Goal: Find specific fact: Find specific page/section

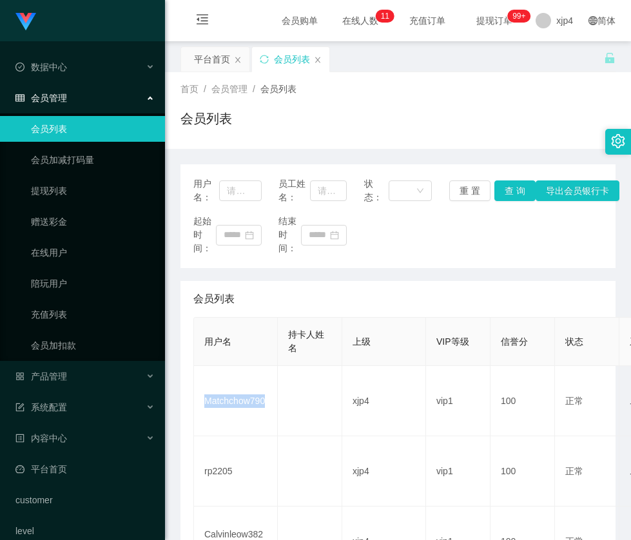
click at [244, 399] on td "Matchchow790" at bounding box center [236, 401] width 84 height 70
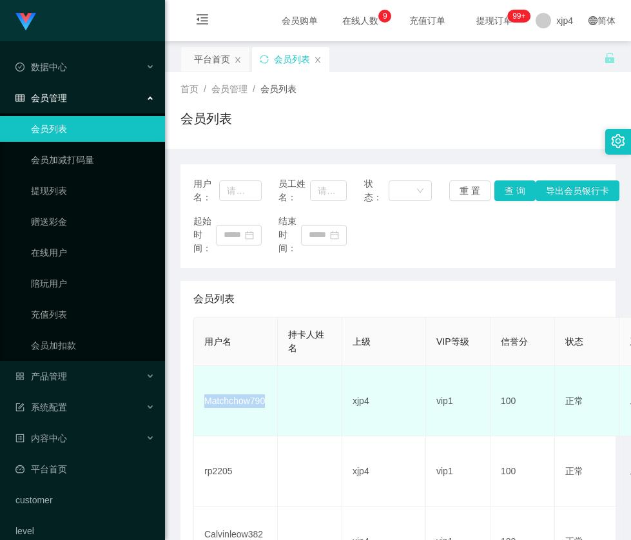
click at [243, 402] on td "Matchchow790" at bounding box center [236, 401] width 84 height 70
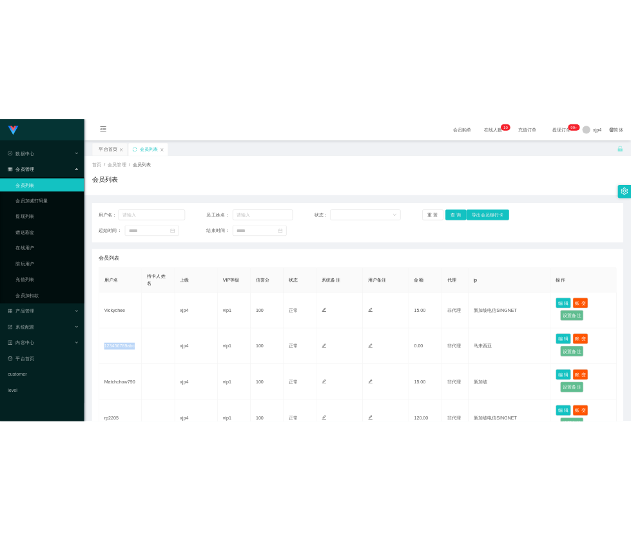
scroll to position [64, 0]
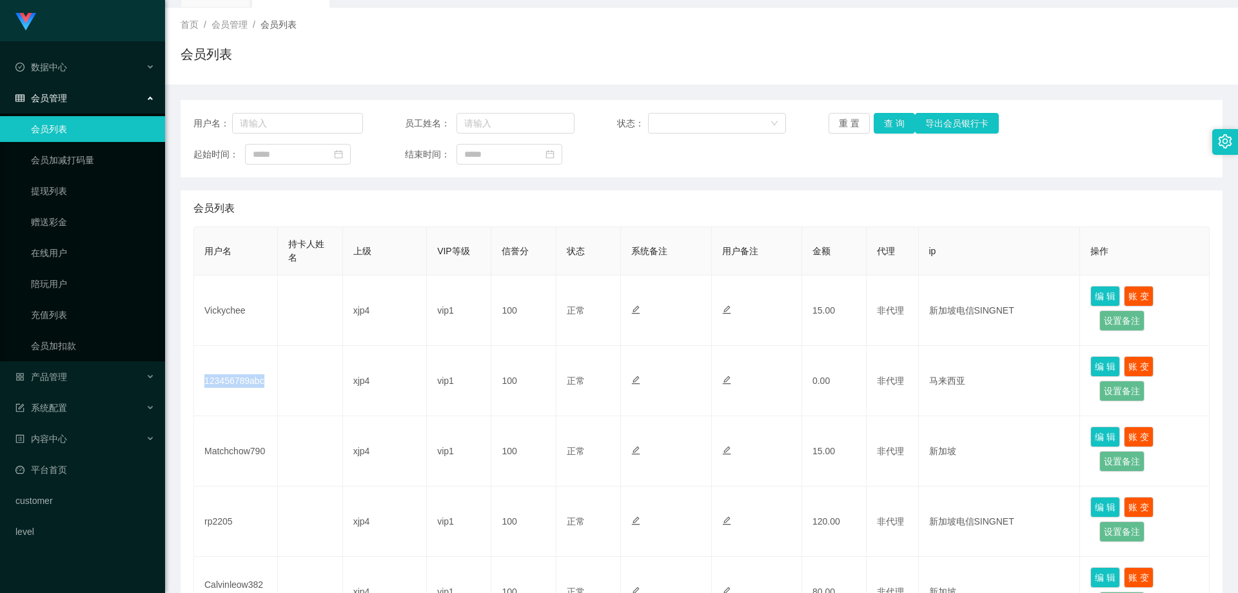
click at [239, 377] on td "123456789abc" at bounding box center [236, 381] width 84 height 70
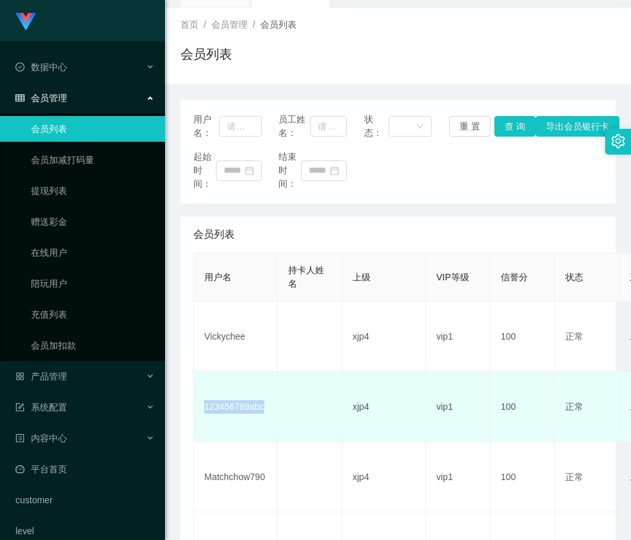
click at [234, 417] on td "123456789abc" at bounding box center [236, 407] width 84 height 70
click at [241, 404] on td "123456789abc" at bounding box center [236, 407] width 84 height 70
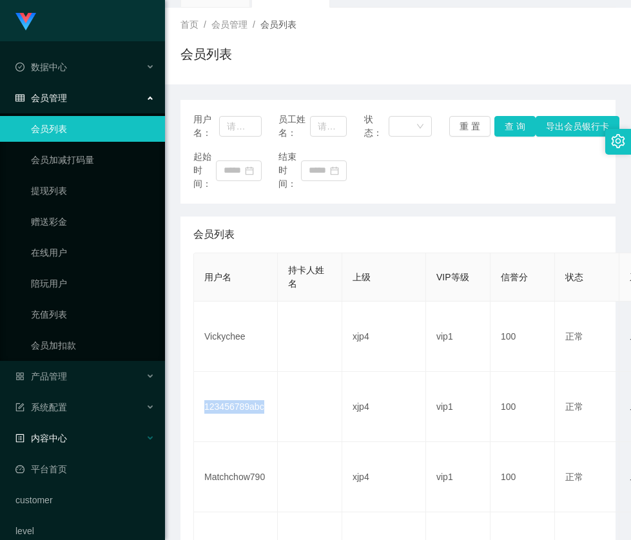
copy td "123456789abc"
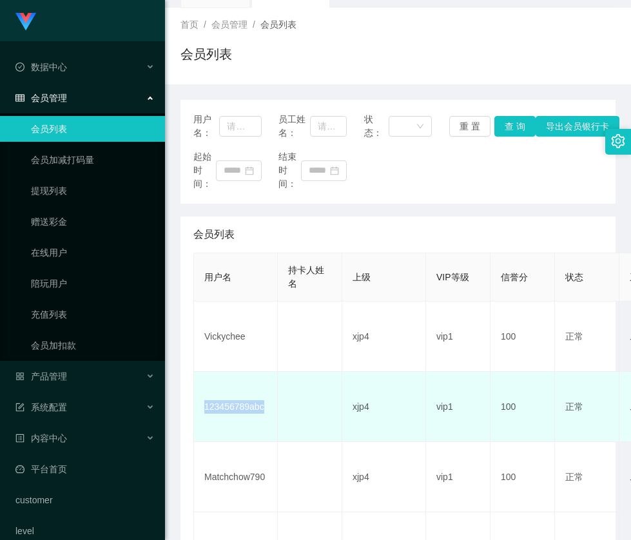
click at [241, 415] on td "123456789abc" at bounding box center [236, 407] width 84 height 70
click at [231, 408] on td "123456789abc" at bounding box center [236, 407] width 84 height 70
copy td "123456789abc"
